Goal: Information Seeking & Learning: Learn about a topic

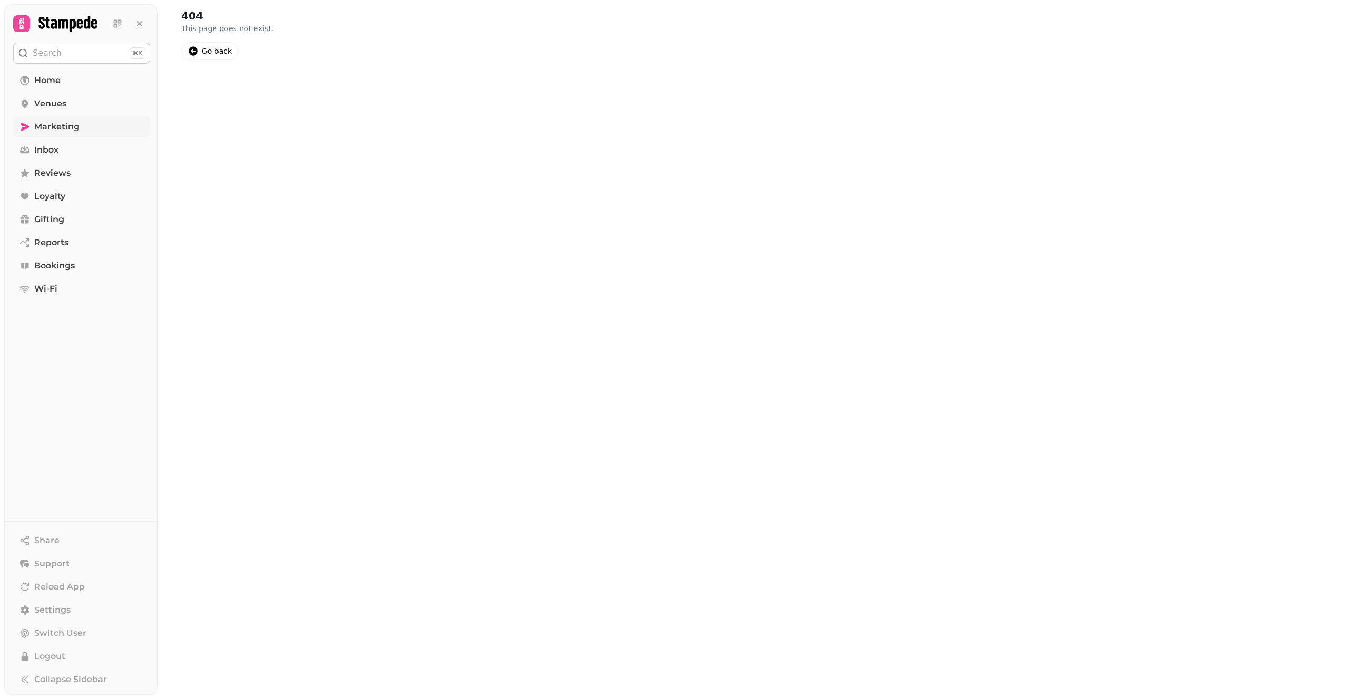
click at [82, 135] on link "Marketing" at bounding box center [81, 126] width 137 height 21
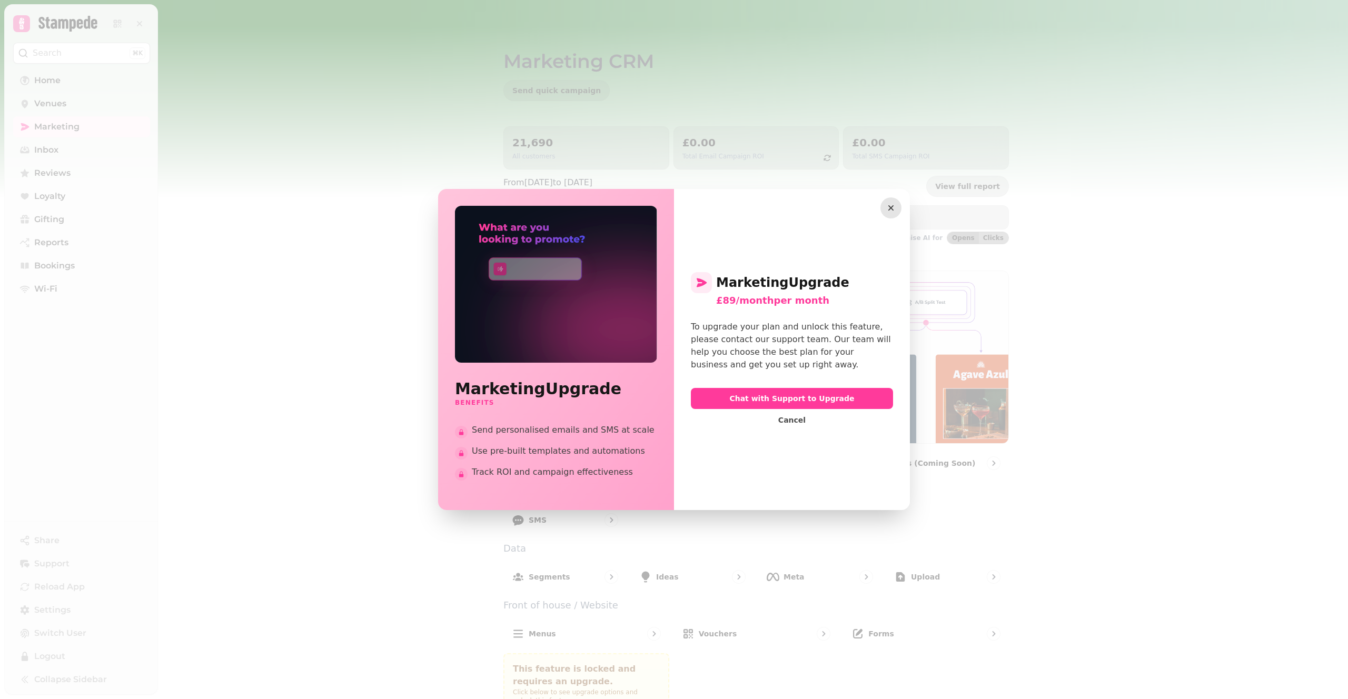
click at [885, 208] on icon "button" at bounding box center [890, 208] width 11 height 11
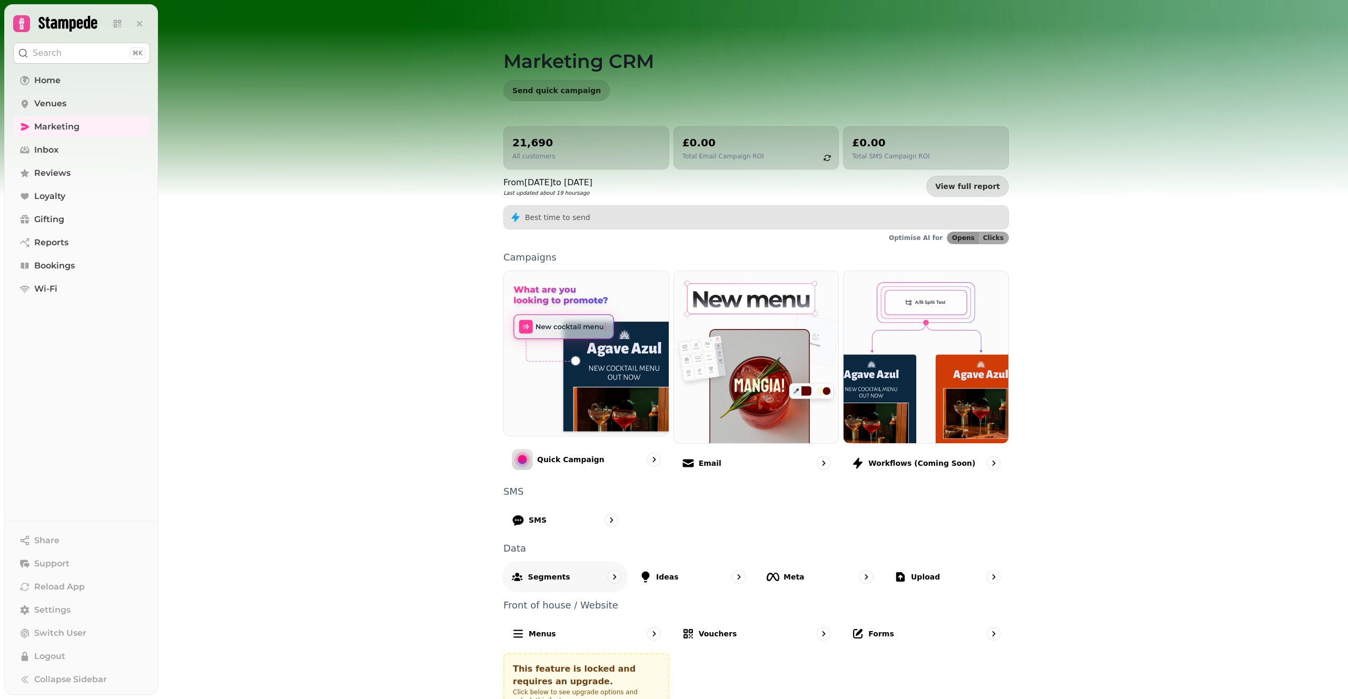
click at [552, 569] on div "Segments" at bounding box center [565, 576] width 126 height 31
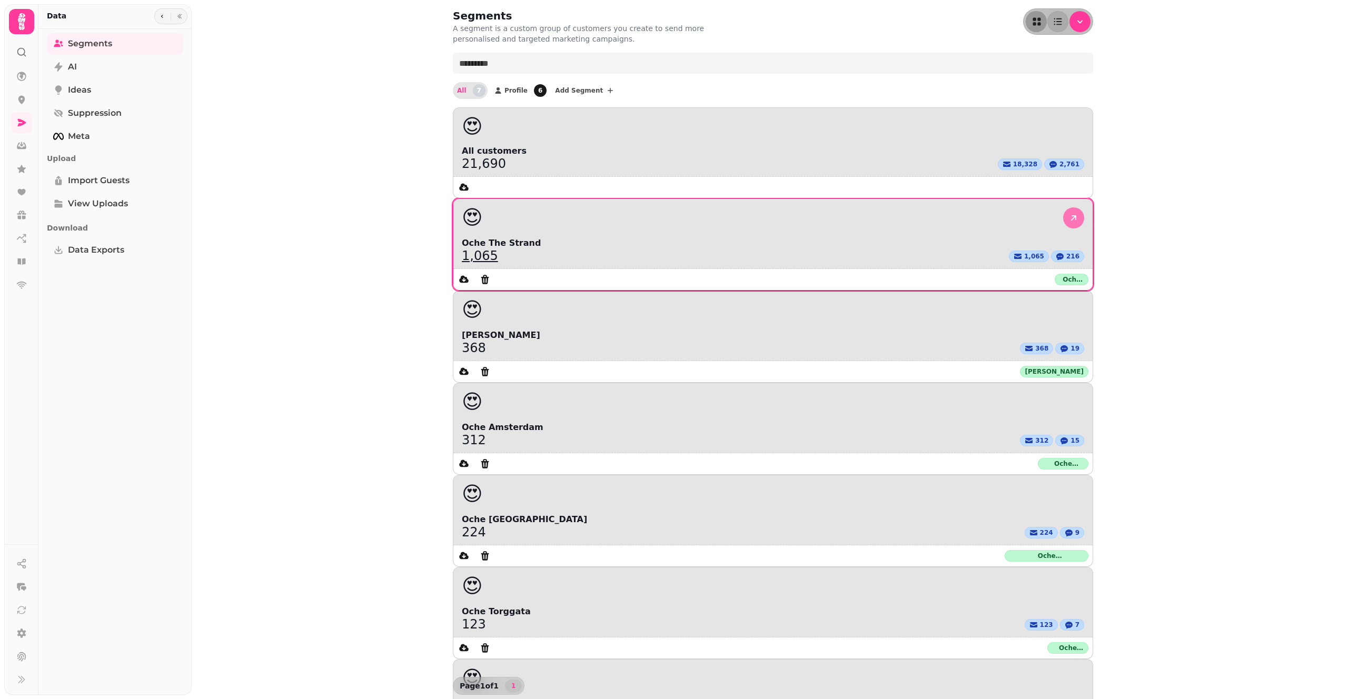
click at [1071, 215] on icon at bounding box center [1073, 217] width 5 height 5
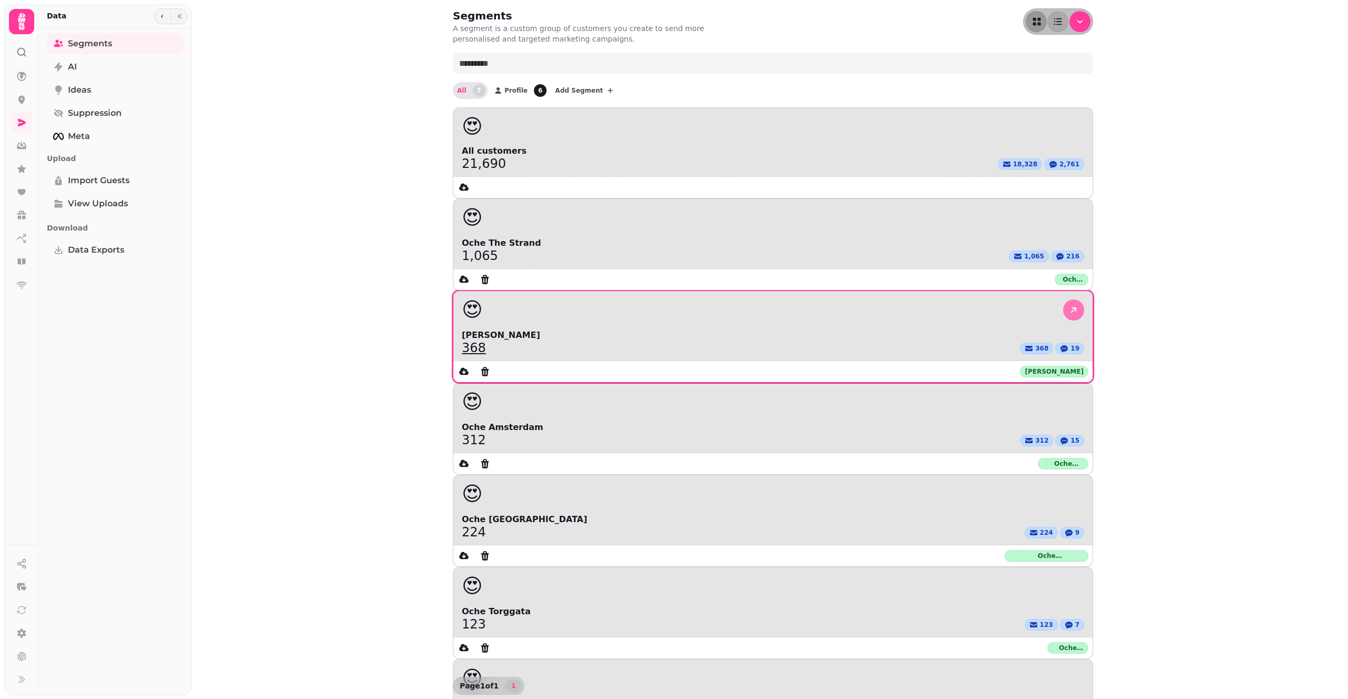
click at [1068, 305] on icon at bounding box center [1073, 310] width 11 height 11
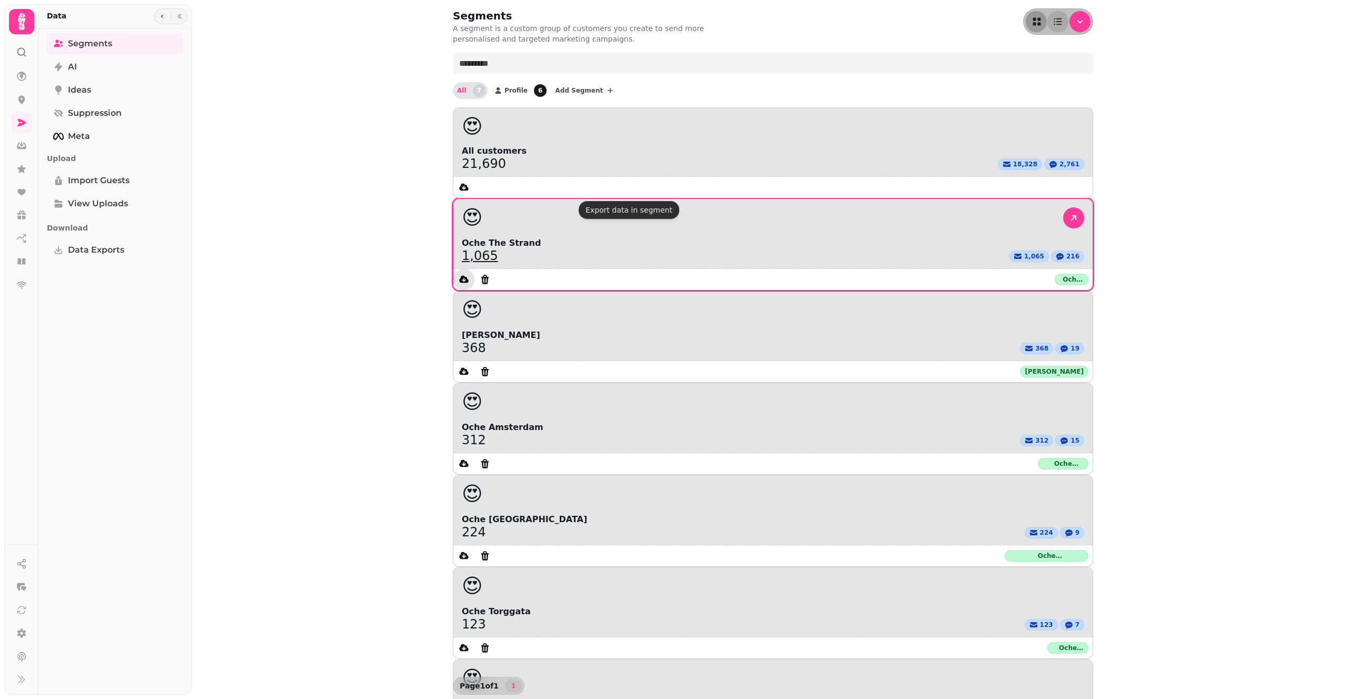
click at [468, 275] on icon "data export" at bounding box center [463, 278] width 9 height 7
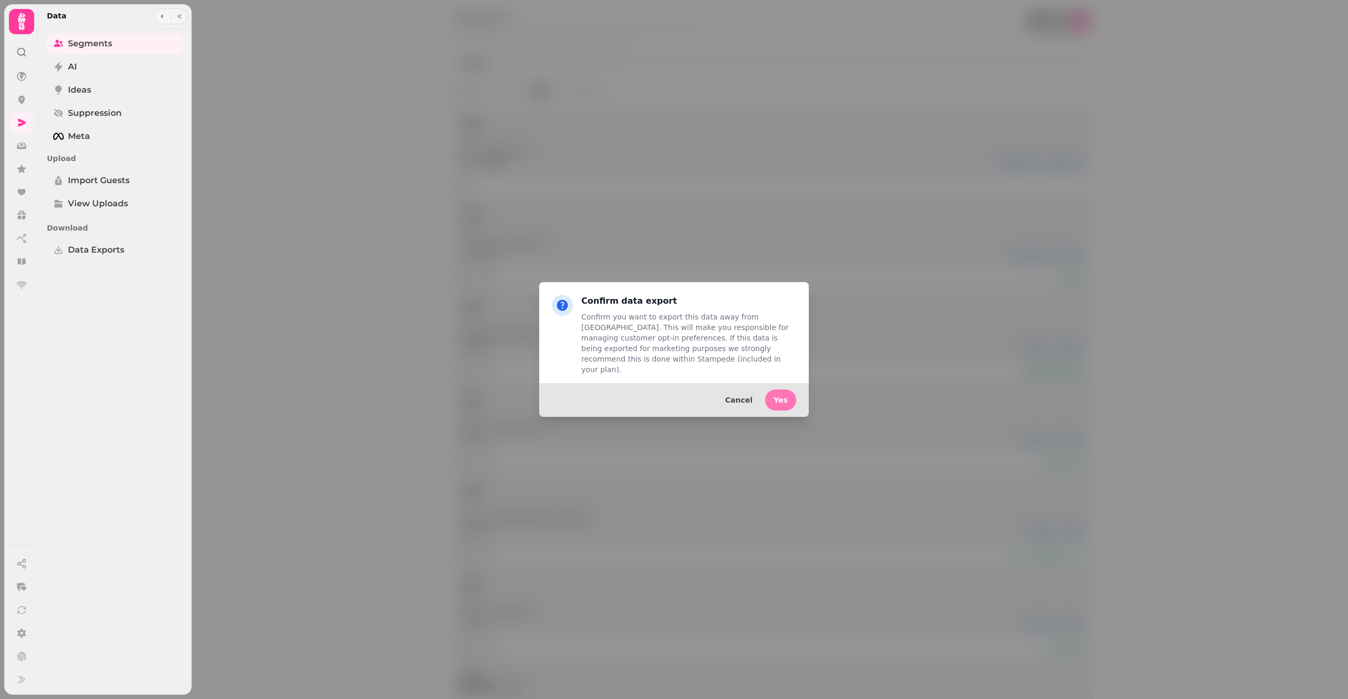
click at [784, 396] on span "Yes" at bounding box center [780, 399] width 14 height 7
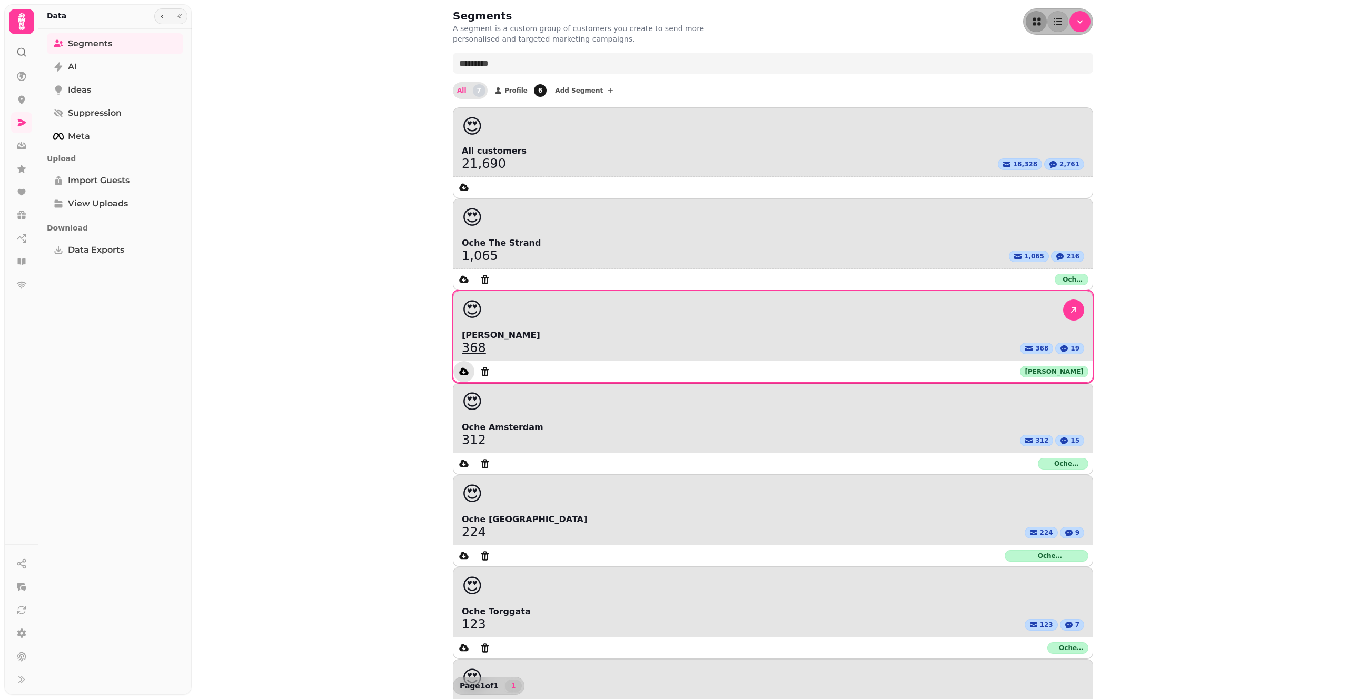
click at [474, 361] on button "data export" at bounding box center [463, 371] width 21 height 21
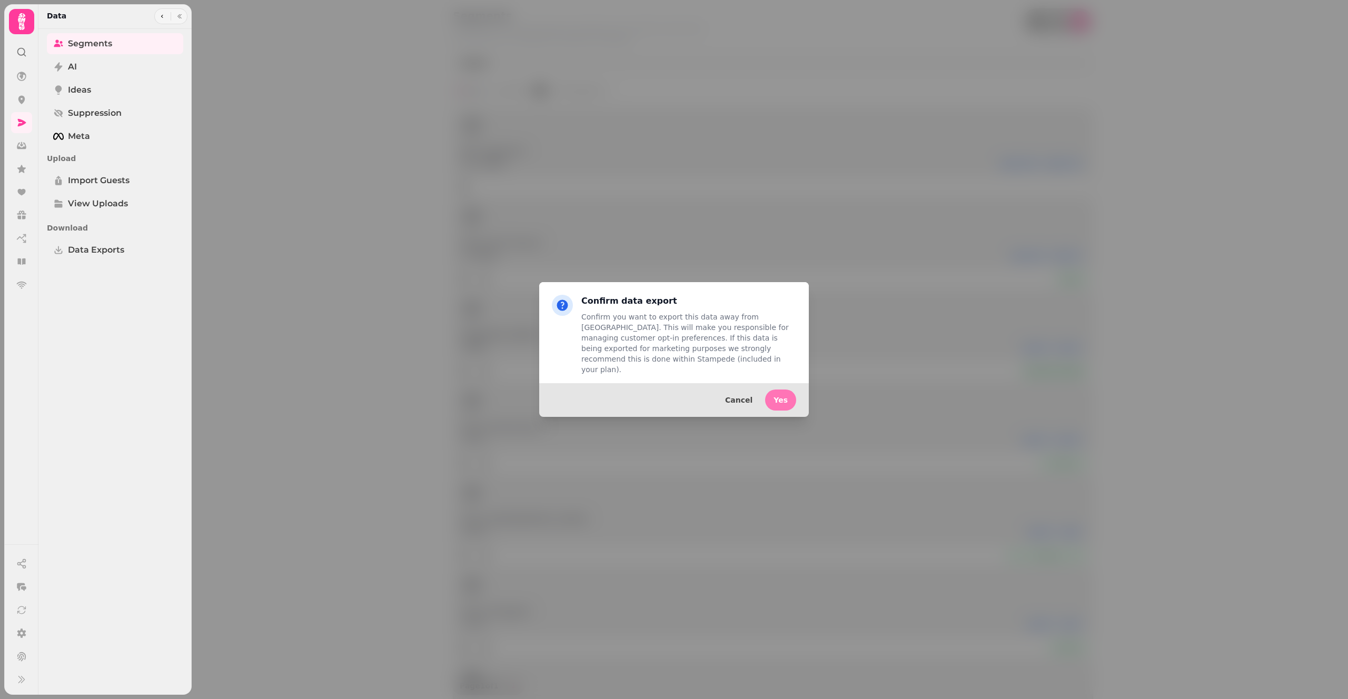
click at [781, 396] on span "Yes" at bounding box center [780, 399] width 14 height 7
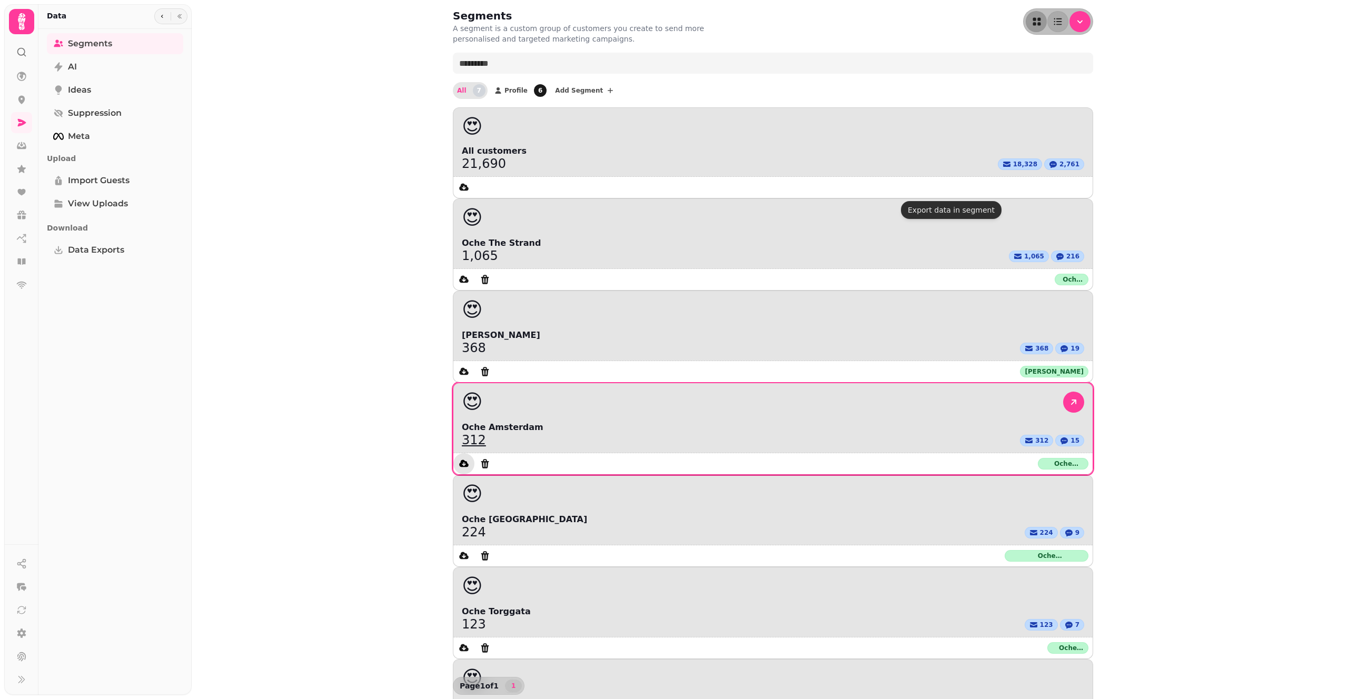
click at [469, 458] on icon "data export" at bounding box center [463, 463] width 11 height 11
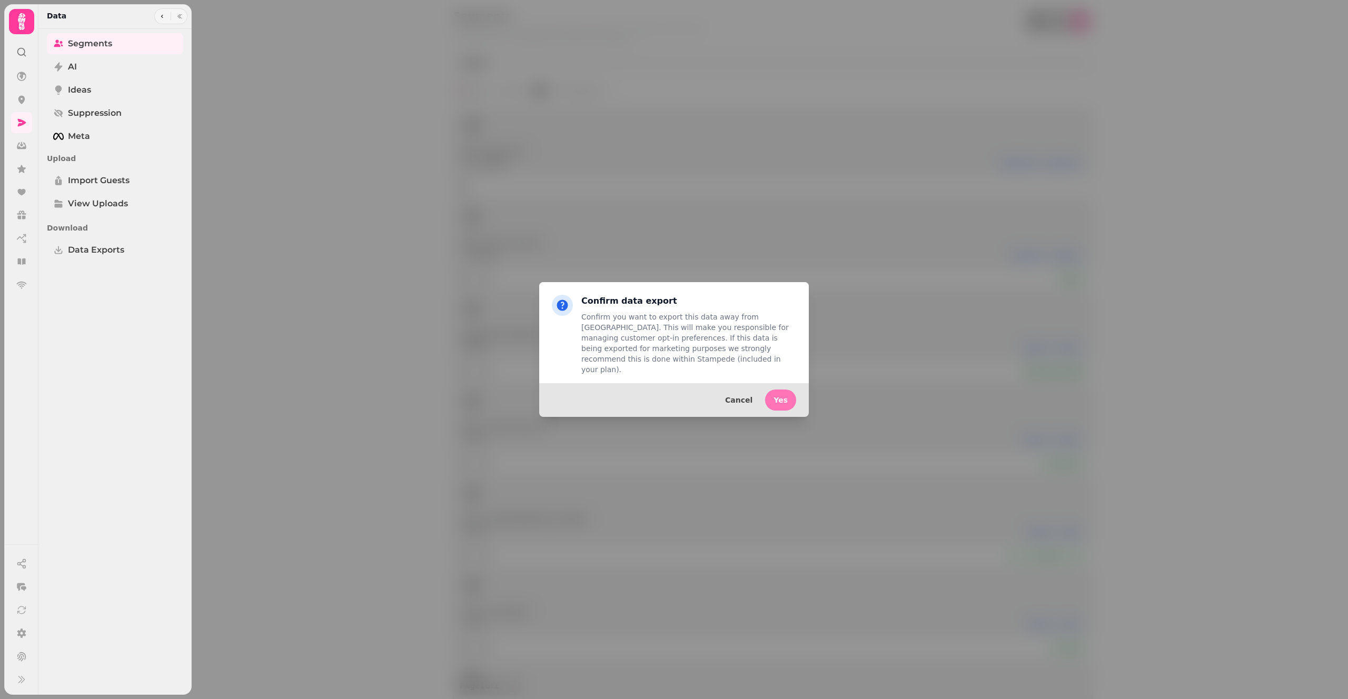
click at [775, 396] on span "Yes" at bounding box center [780, 399] width 14 height 7
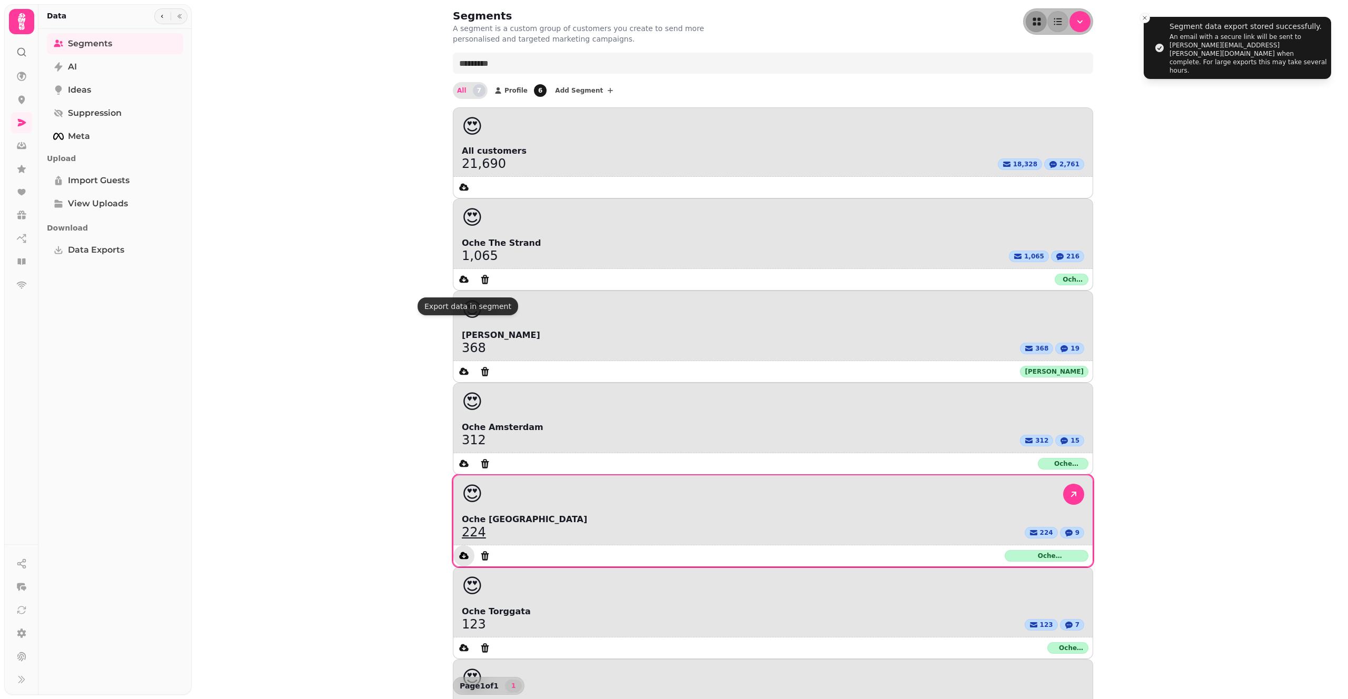
click at [464, 552] on icon "data export" at bounding box center [463, 555] width 9 height 7
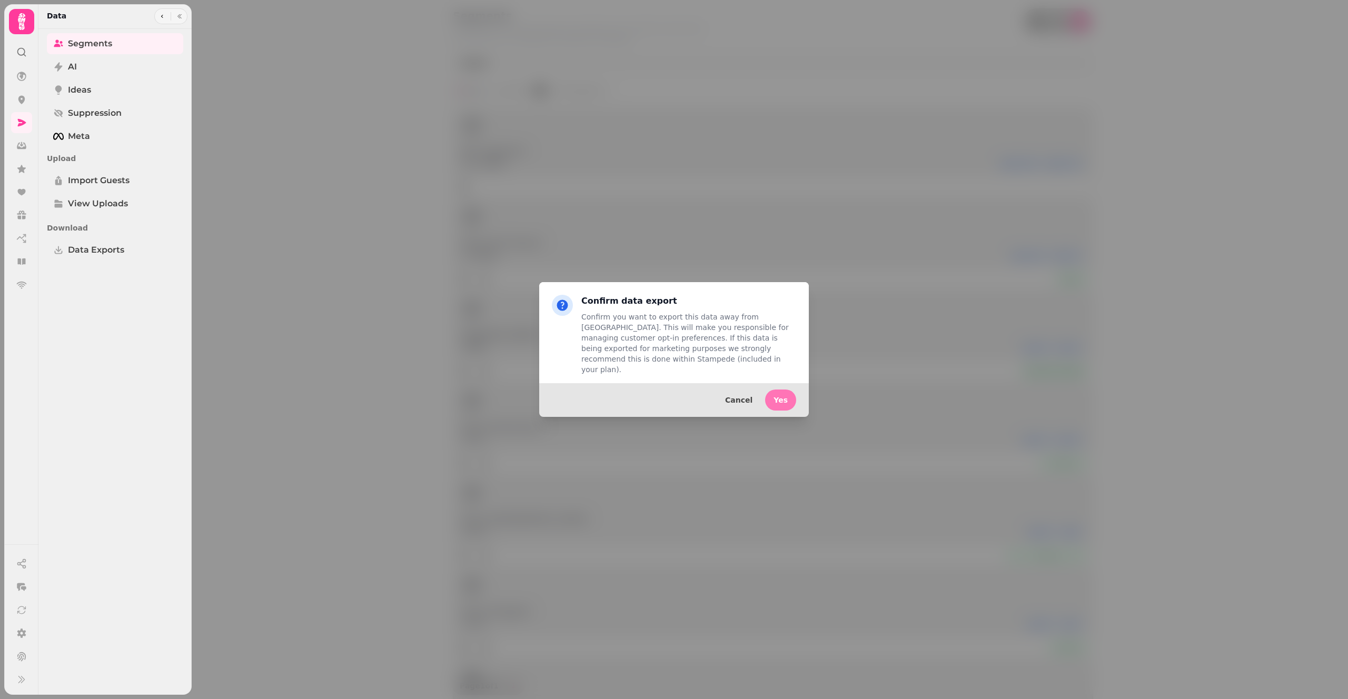
click at [780, 396] on span "Yes" at bounding box center [780, 399] width 14 height 7
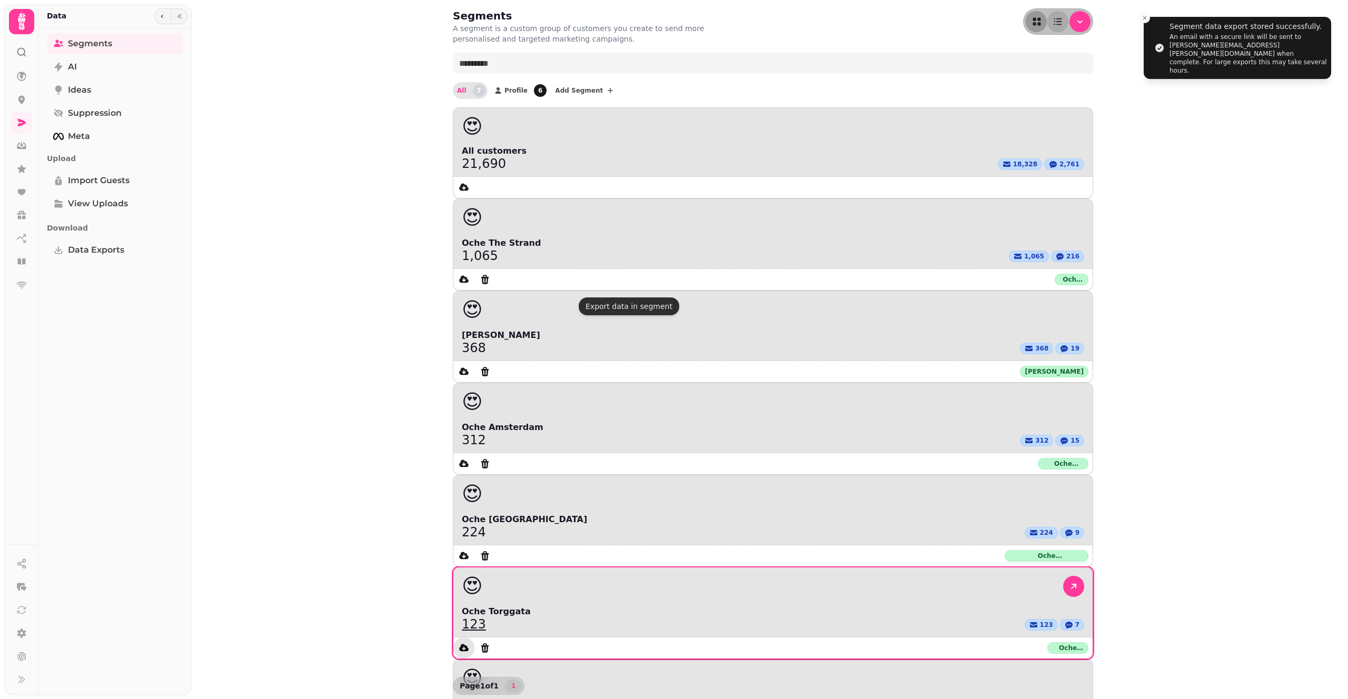
click at [468, 644] on icon "data export" at bounding box center [463, 647] width 9 height 7
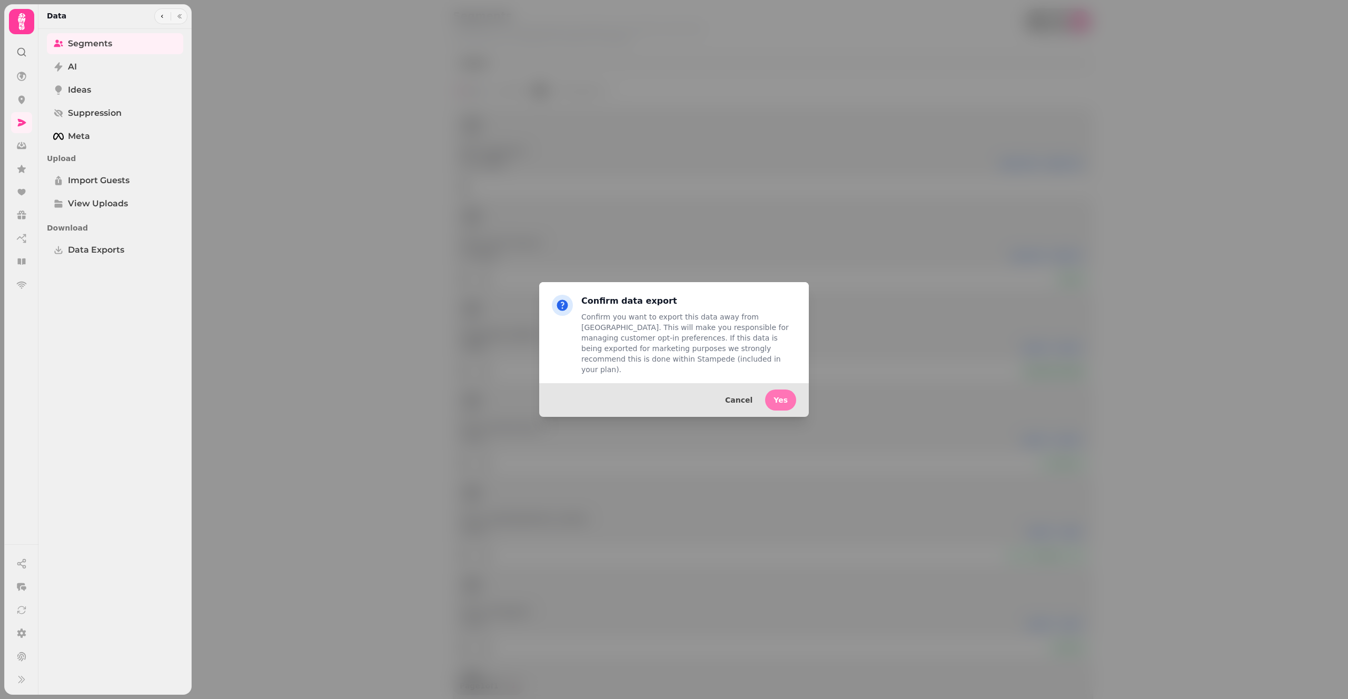
click at [781, 396] on span "Yes" at bounding box center [780, 399] width 14 height 7
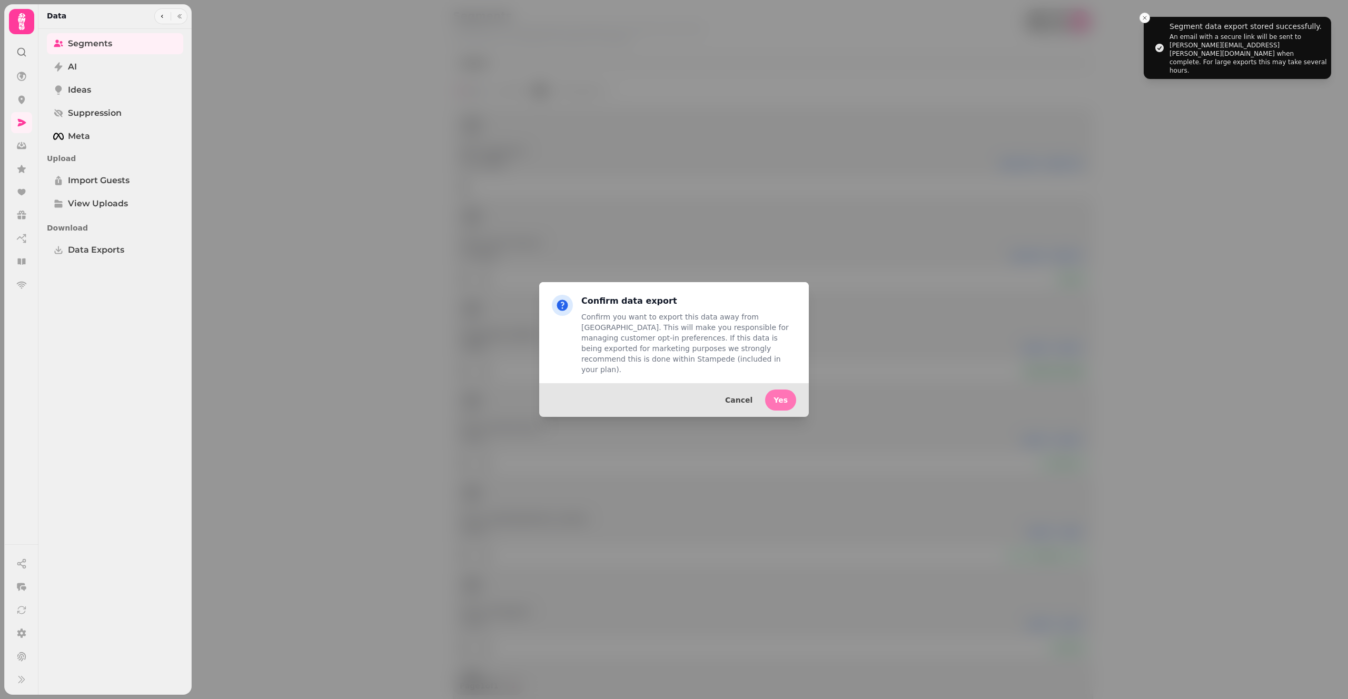
click at [785, 398] on span "Yes" at bounding box center [780, 399] width 14 height 7
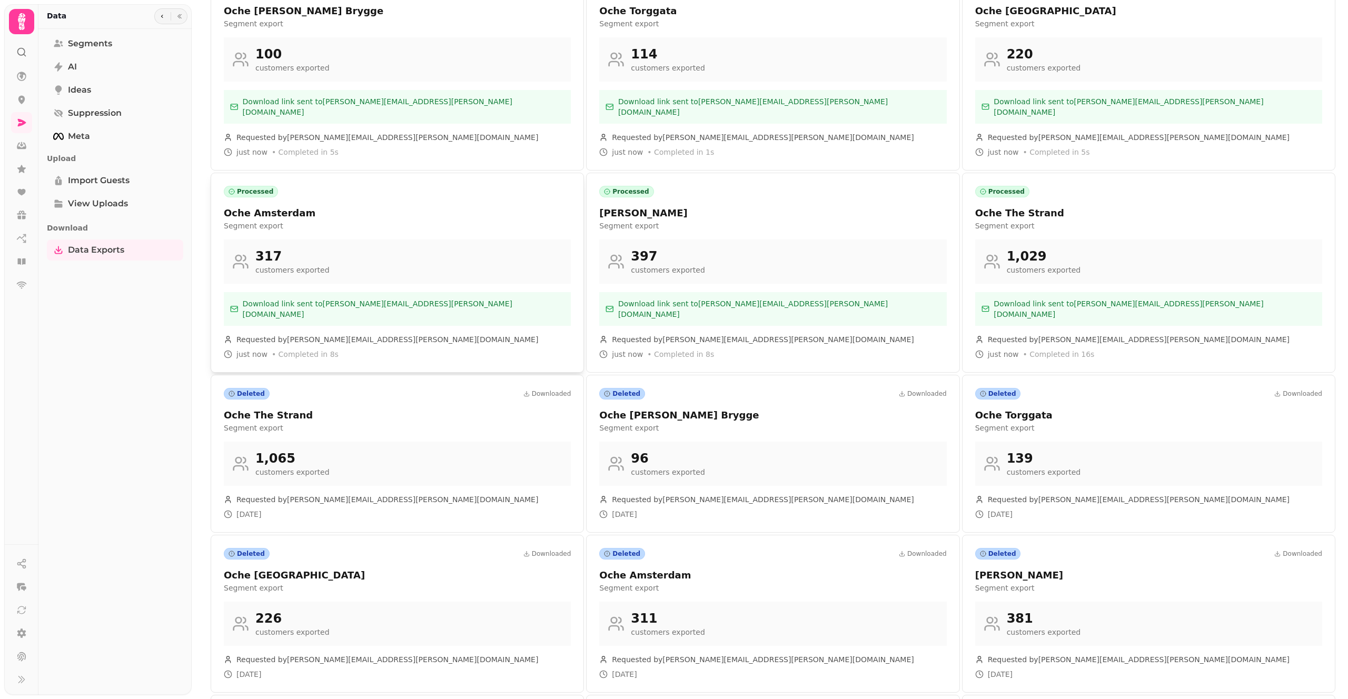
scroll to position [285, 0]
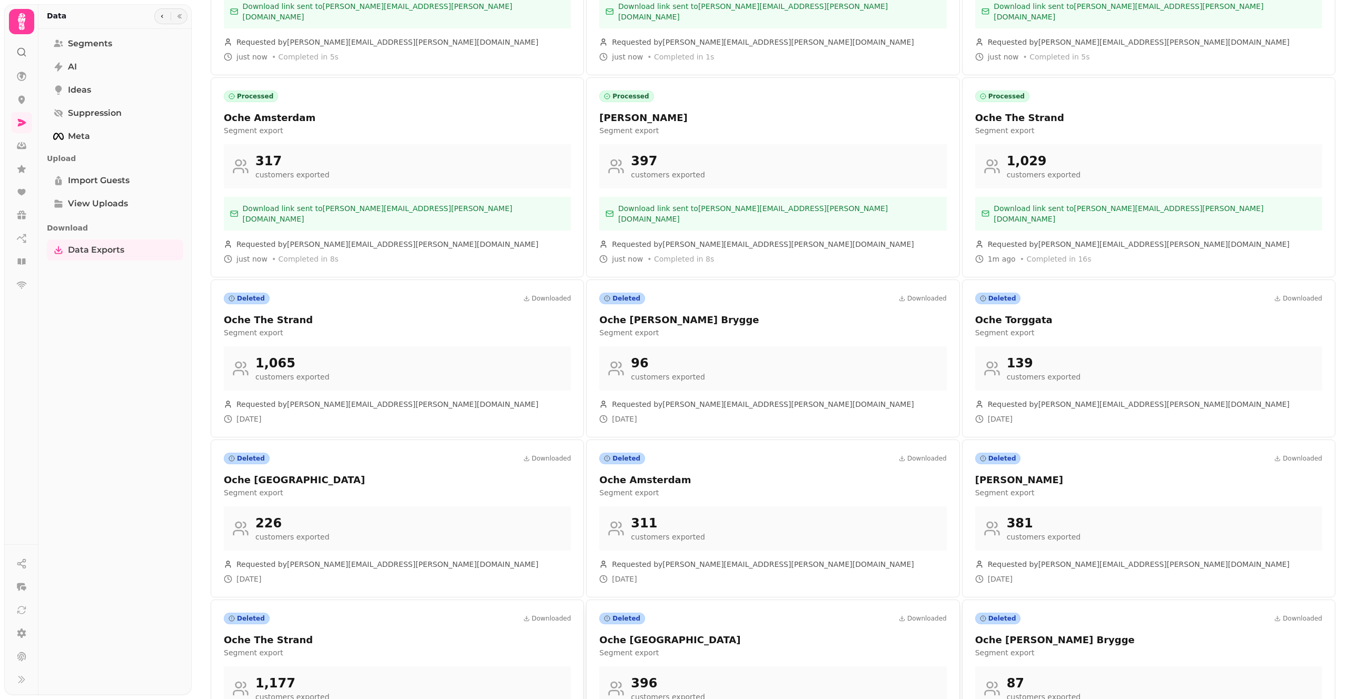
scroll to position [285, 0]
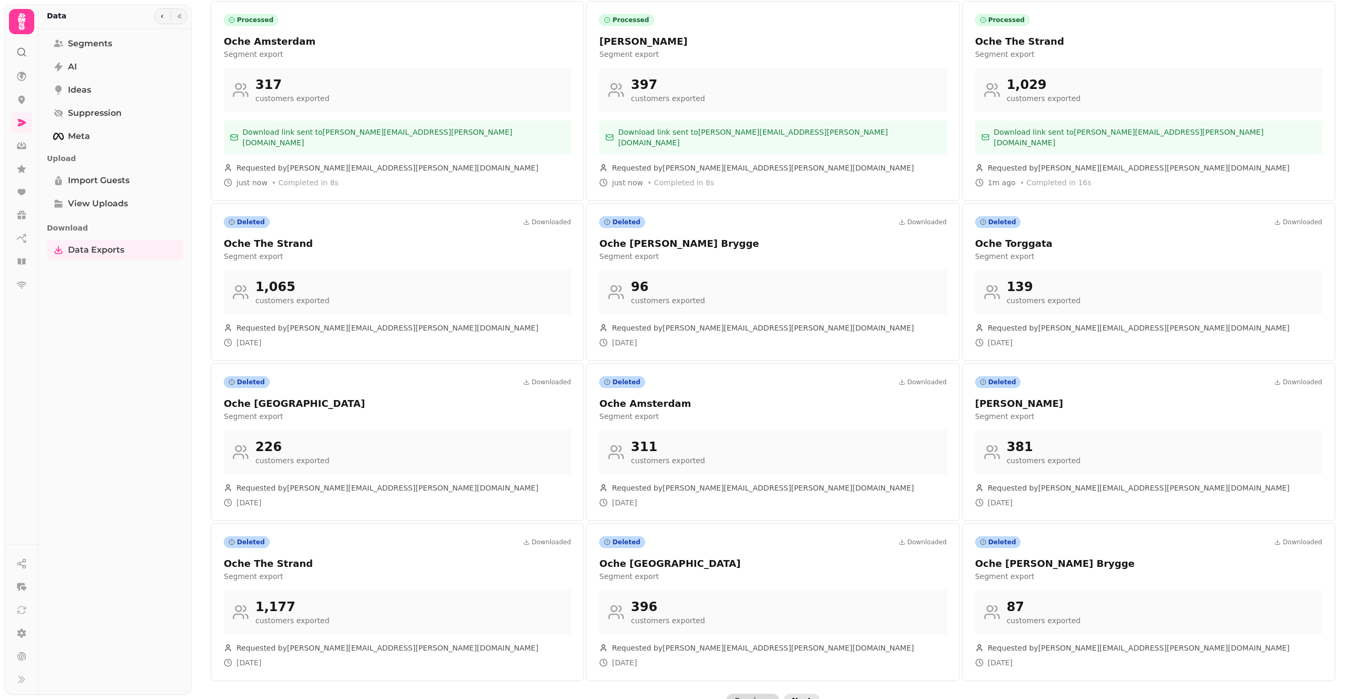
click at [802, 697] on span "Next" at bounding box center [801, 700] width 19 height 7
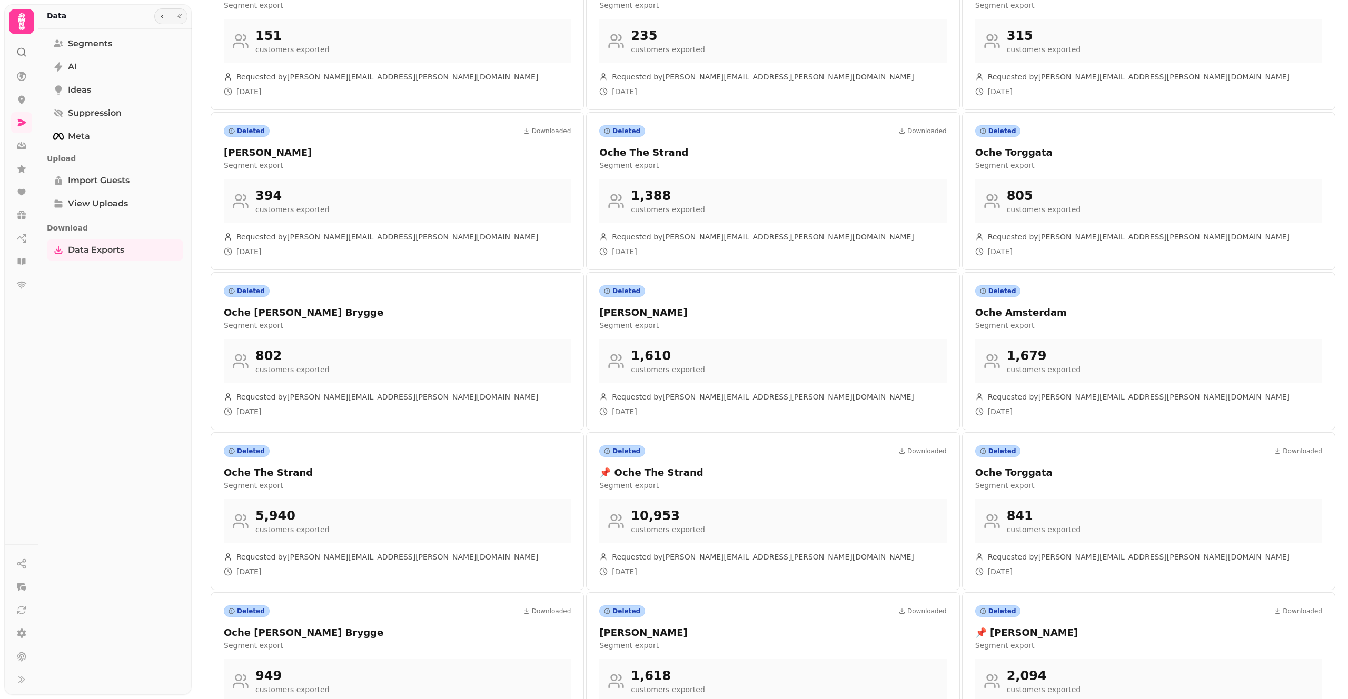
scroll to position [222, 0]
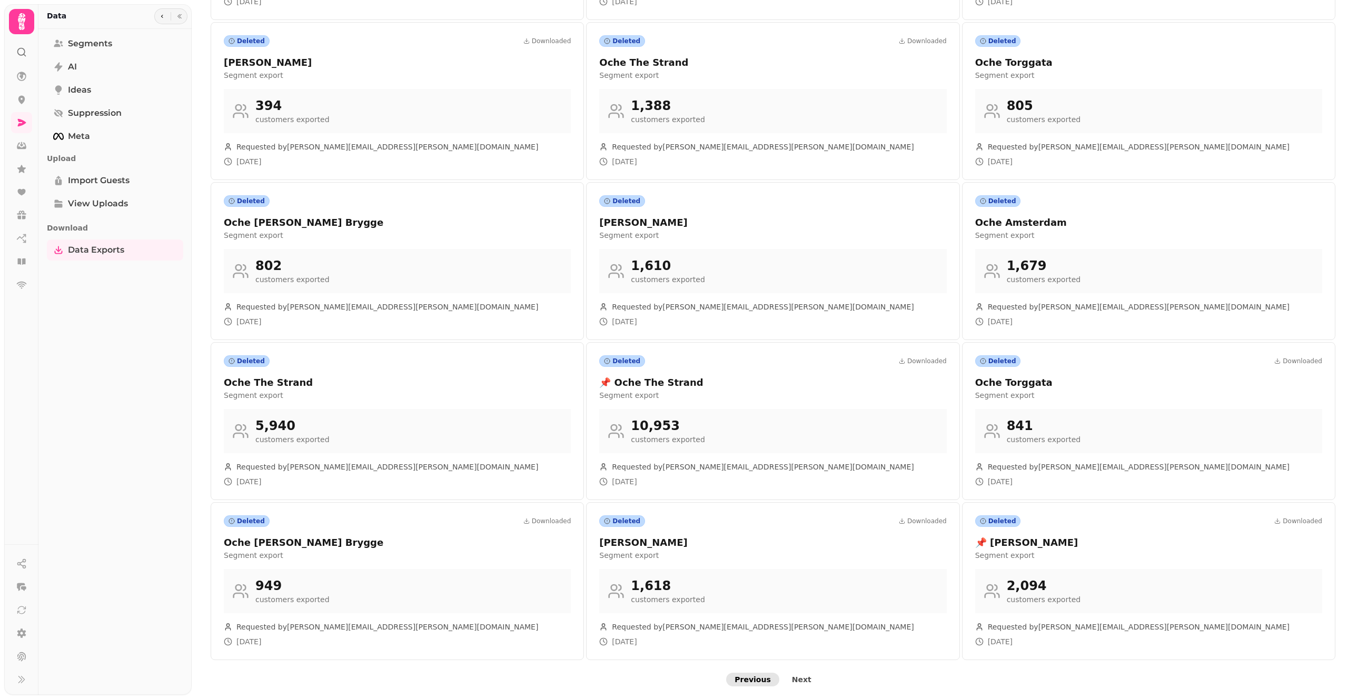
click at [744, 680] on span "Previous" at bounding box center [752, 679] width 36 height 7
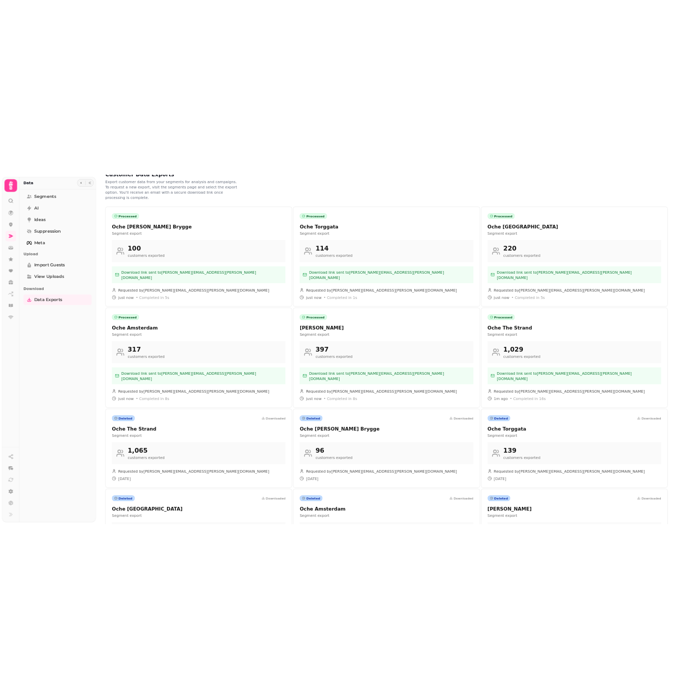
scroll to position [0, 0]
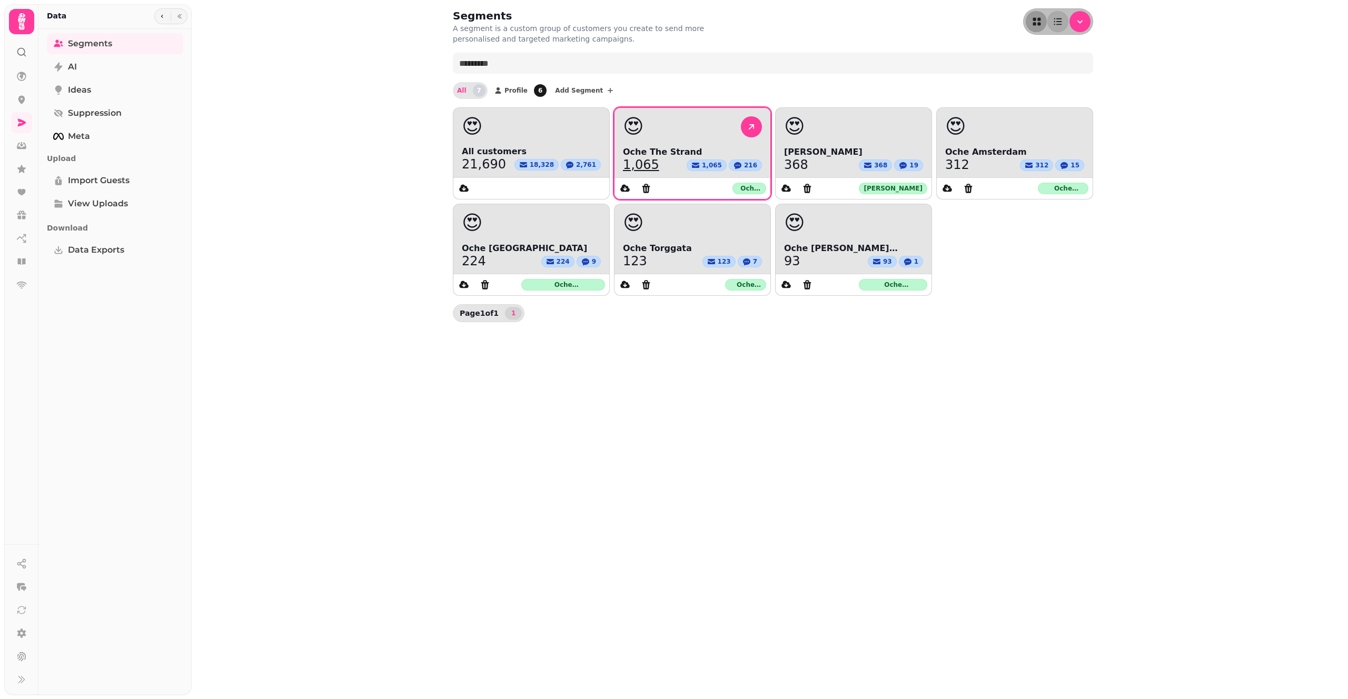
click at [654, 161] on div "1,065 1,065 216" at bounding box center [692, 164] width 139 height 13
click at [646, 158] on link "1,065" at bounding box center [641, 164] width 36 height 13
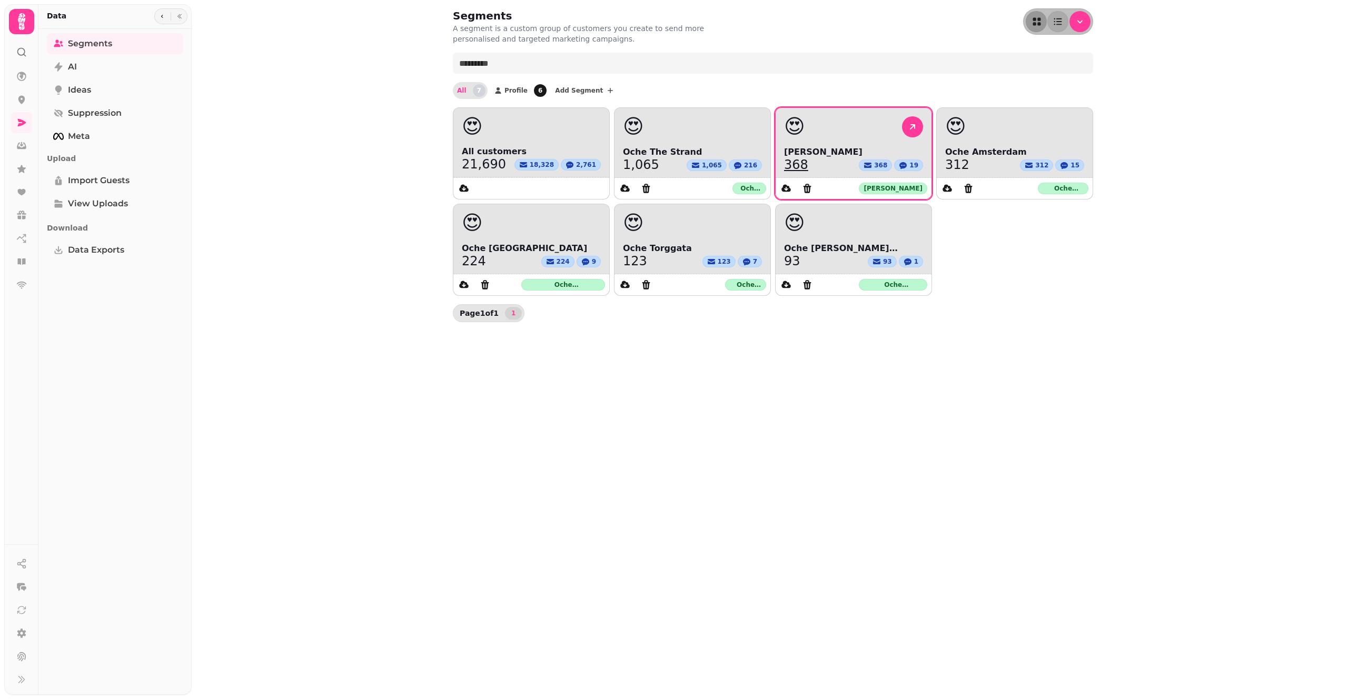
click at [811, 165] on div "368 368 19" at bounding box center [853, 164] width 139 height 13
click at [804, 165] on link "368" at bounding box center [796, 164] width 24 height 13
click at [963, 165] on link "312" at bounding box center [957, 164] width 24 height 13
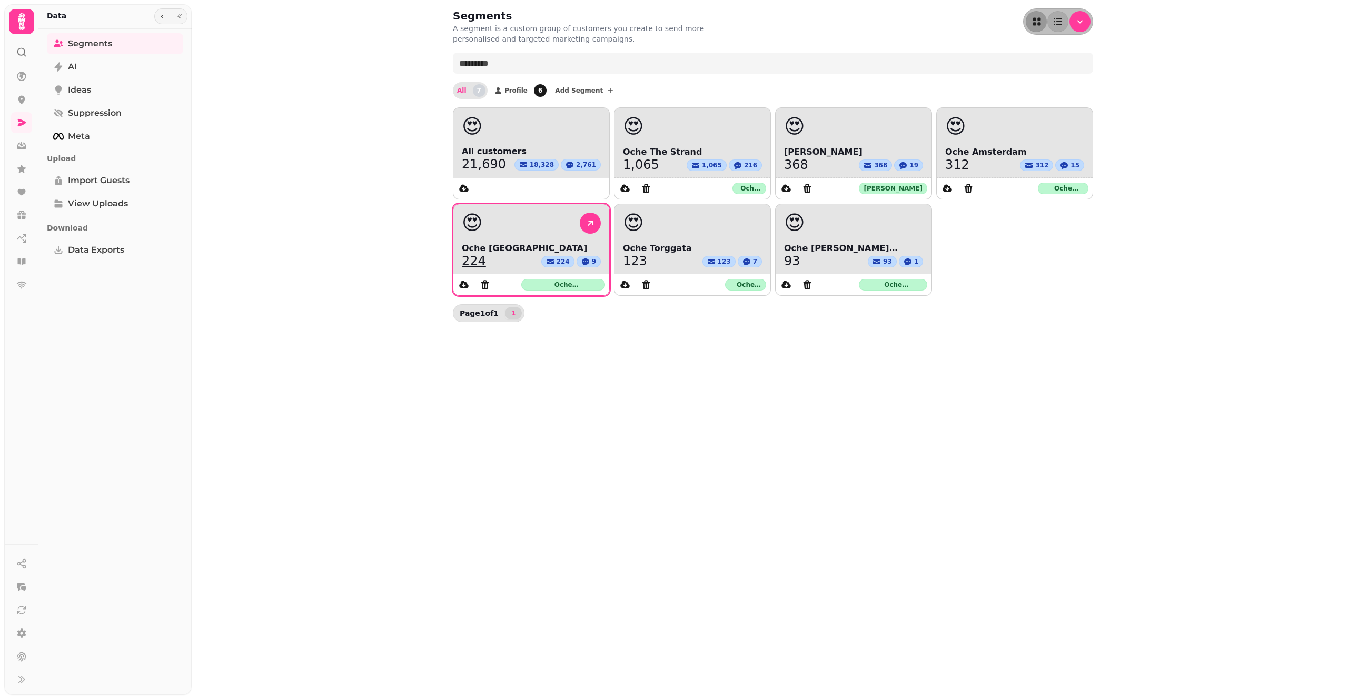
click at [466, 262] on link "224" at bounding box center [474, 261] width 24 height 13
click at [640, 257] on link "123" at bounding box center [635, 261] width 24 height 13
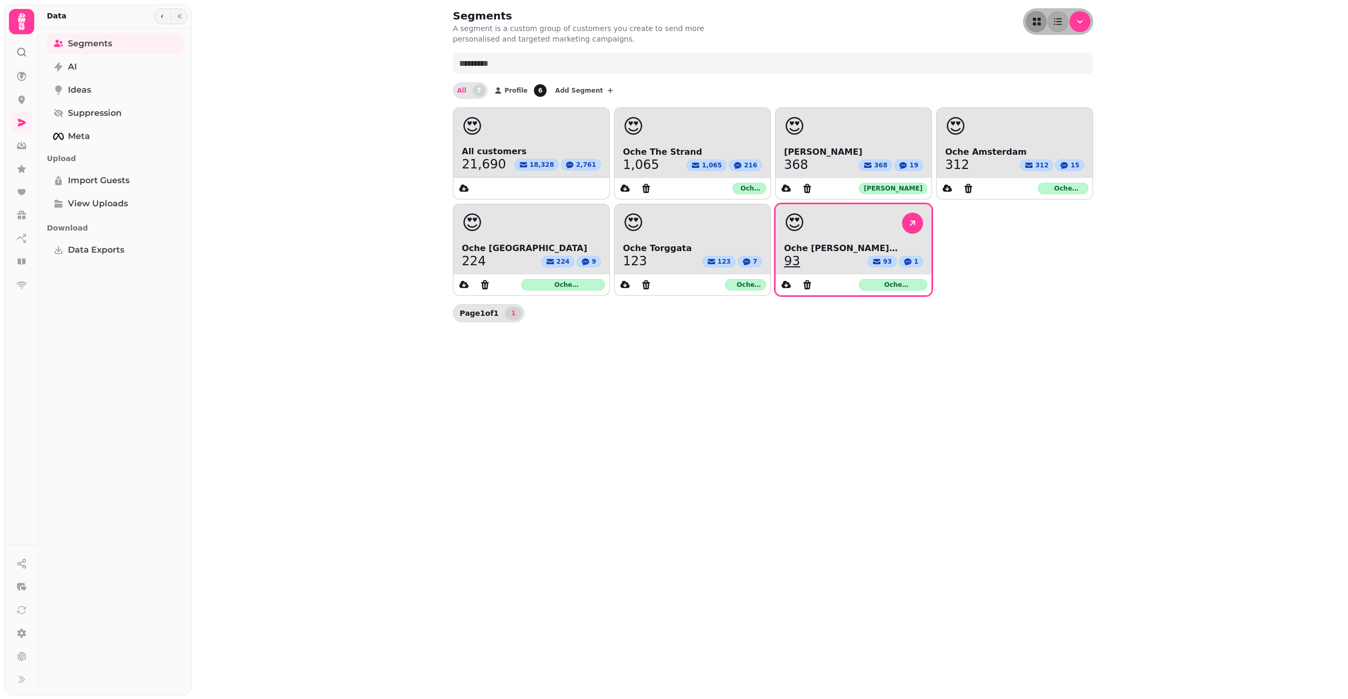
click at [796, 261] on link "93" at bounding box center [792, 261] width 16 height 13
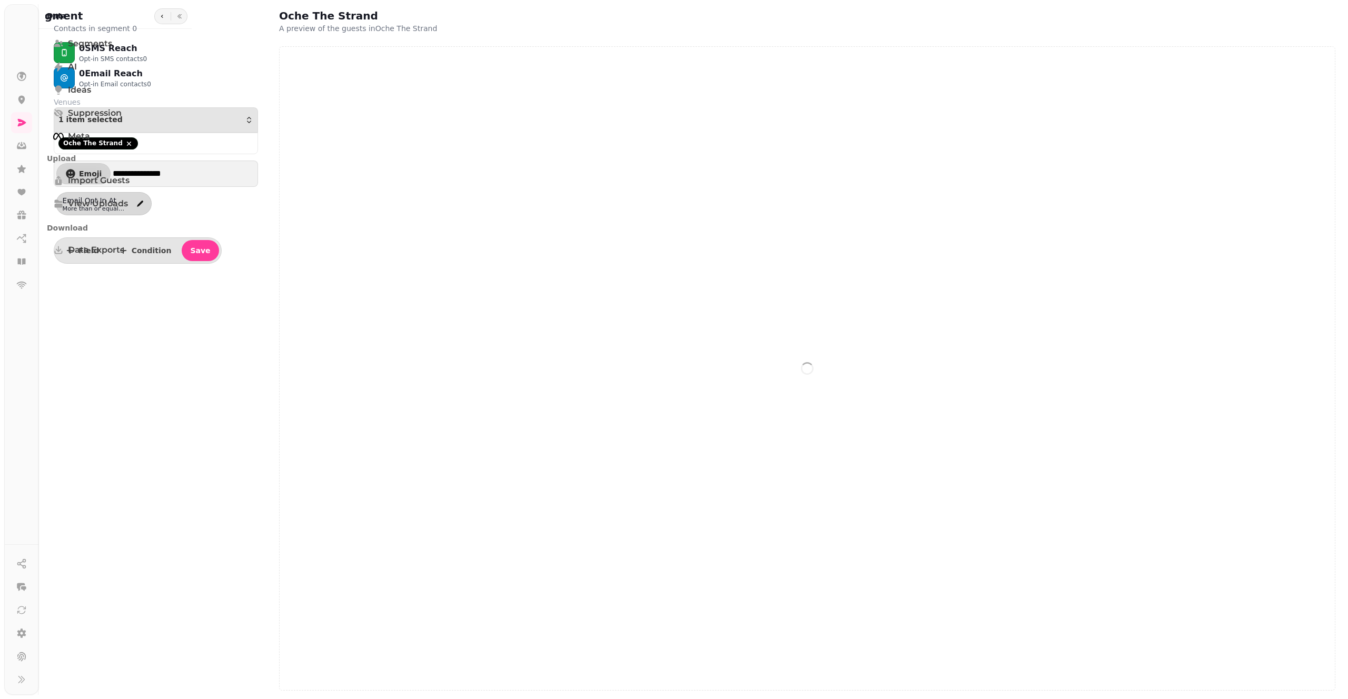
select select "**"
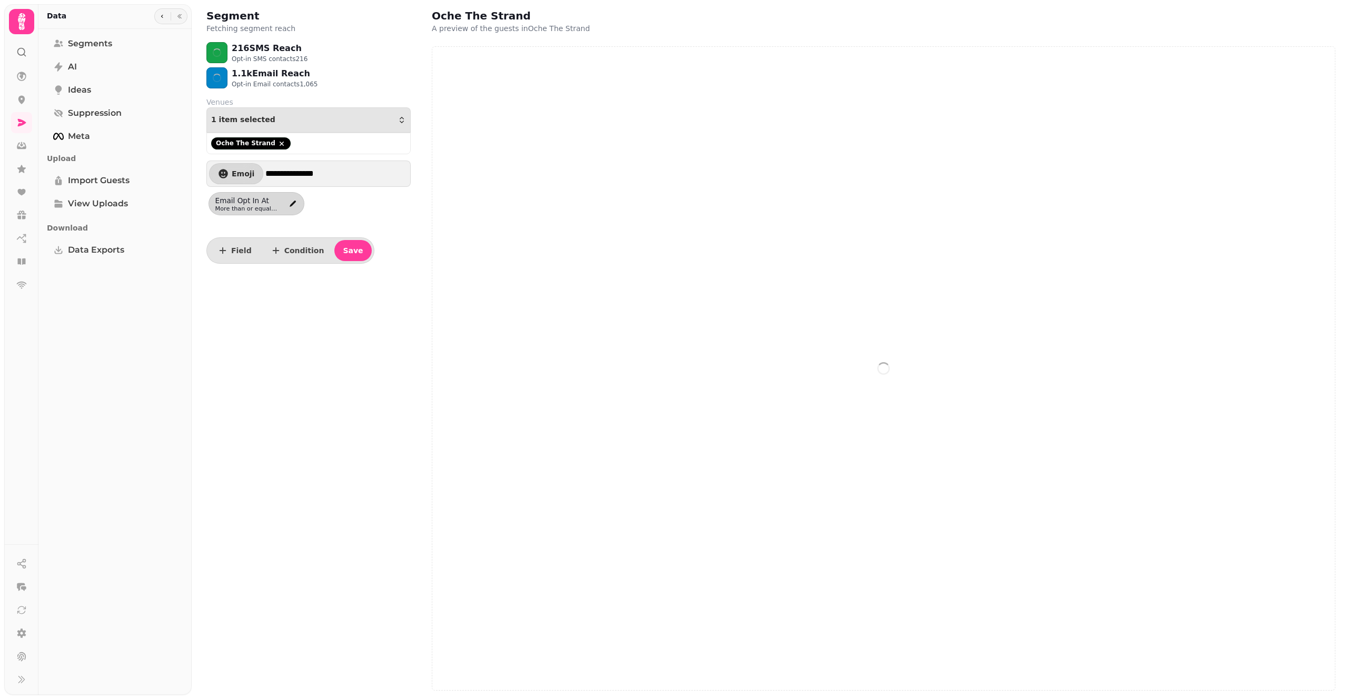
select select "**"
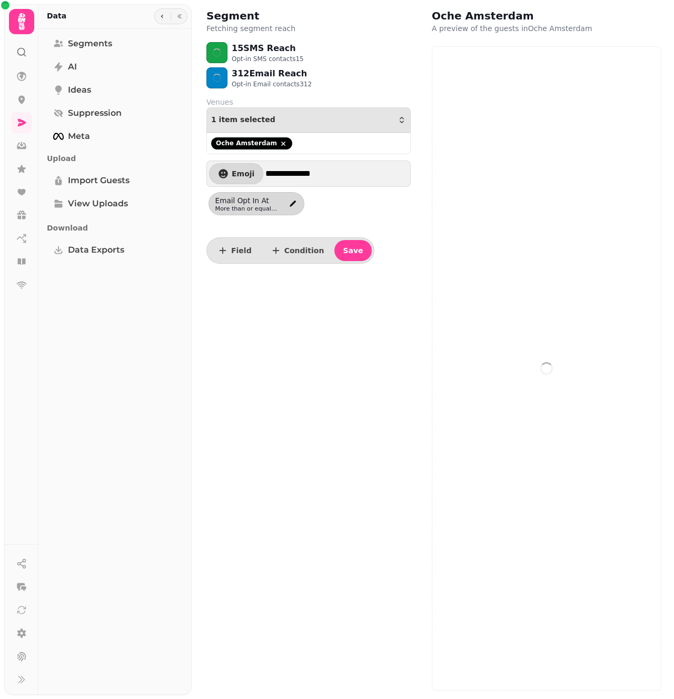
select select "**"
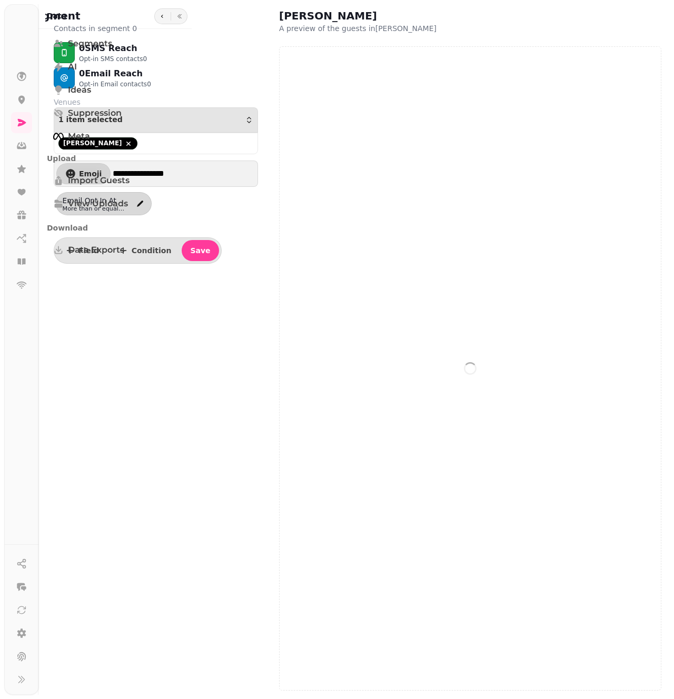
select select "**"
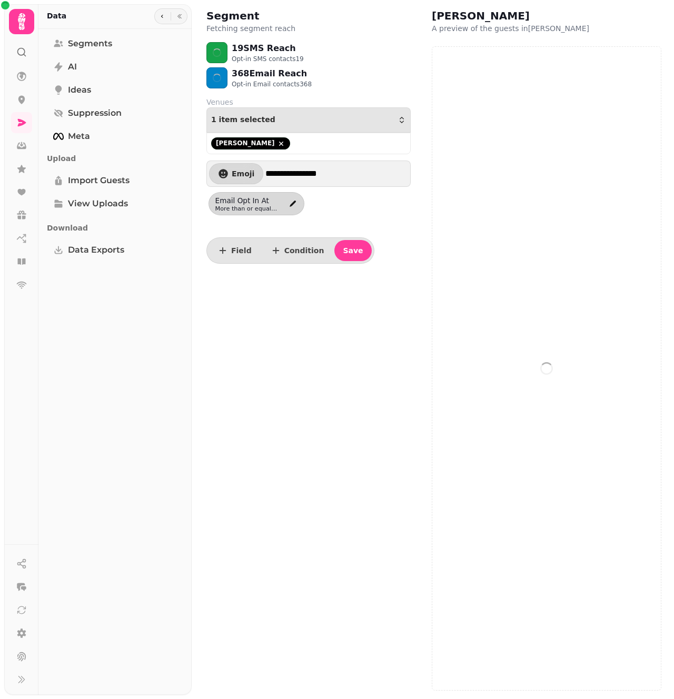
select select "**"
